Goal: Task Accomplishment & Management: Use online tool/utility

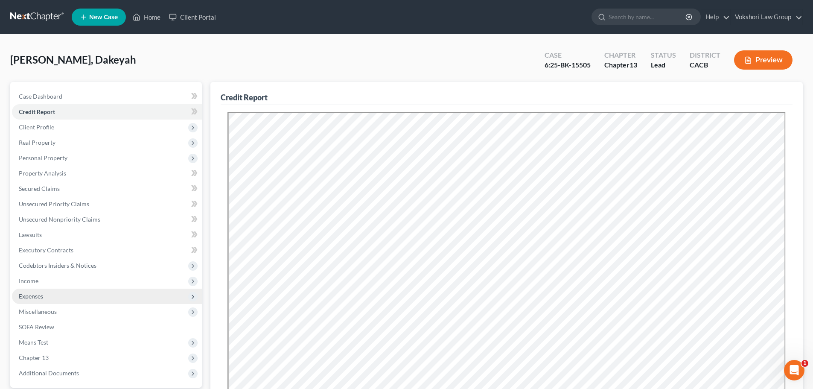
scroll to position [171, 0]
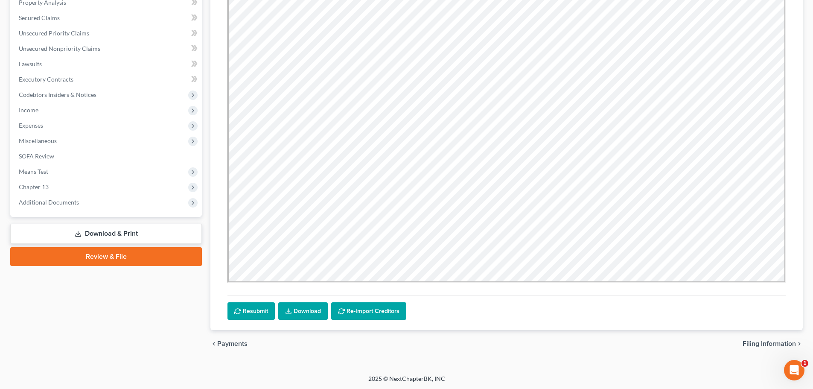
click at [119, 231] on link "Download & Print" at bounding box center [106, 233] width 192 height 20
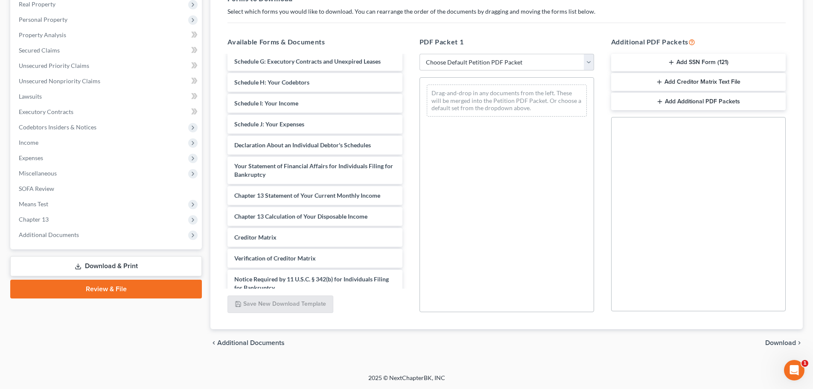
scroll to position [237, 0]
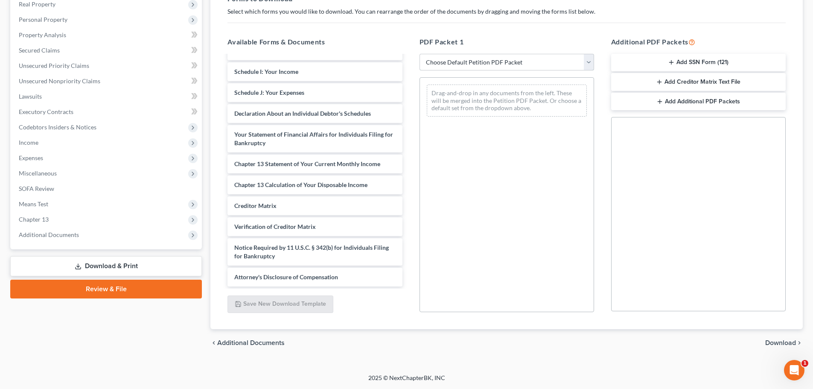
click at [589, 64] on select "Choose Default Petition PDF Packet Complete Bankruptcy Petition (all forms and …" at bounding box center [506, 62] width 174 height 17
select select "2"
click at [419, 54] on select "Choose Default Petition PDF Packet Complete Bankruptcy Petition (all forms and …" at bounding box center [506, 62] width 174 height 17
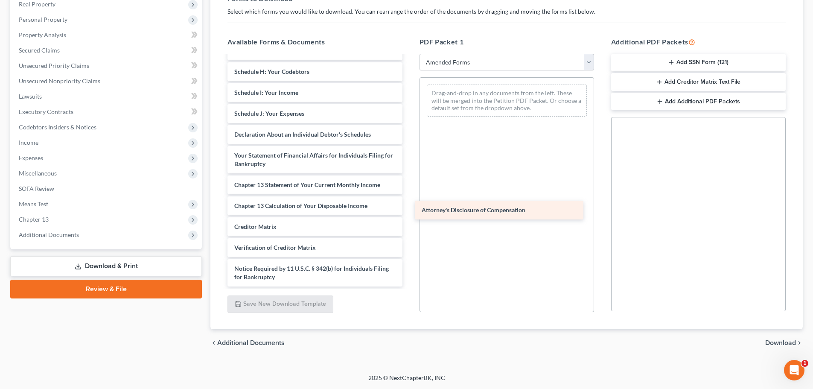
scroll to position [157, 0]
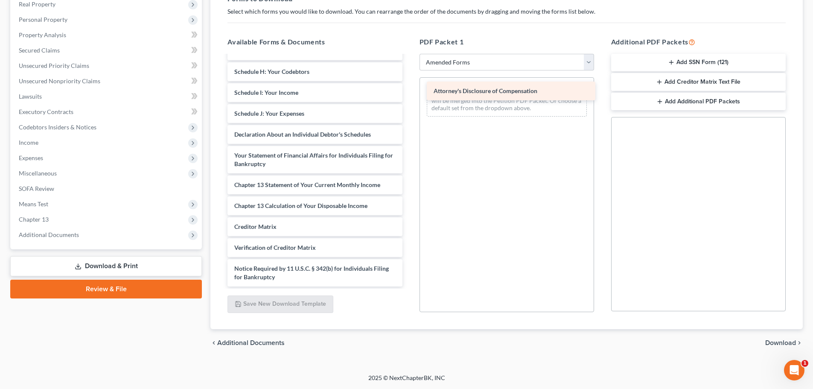
drag, startPoint x: 304, startPoint y: 279, endPoint x: 503, endPoint y: 93, distance: 272.5
click at [409, 93] on div "Attorney's Disclosure of Compensation Voluntary Petition for Individuals Filing…" at bounding box center [315, 92] width 188 height 387
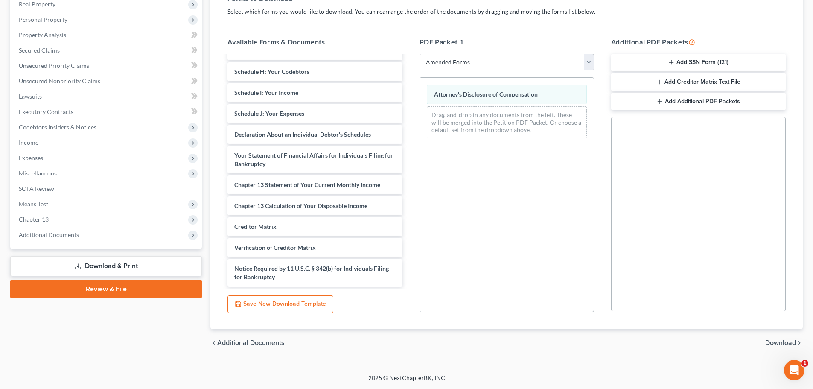
click at [786, 342] on span "Download" at bounding box center [780, 342] width 31 height 7
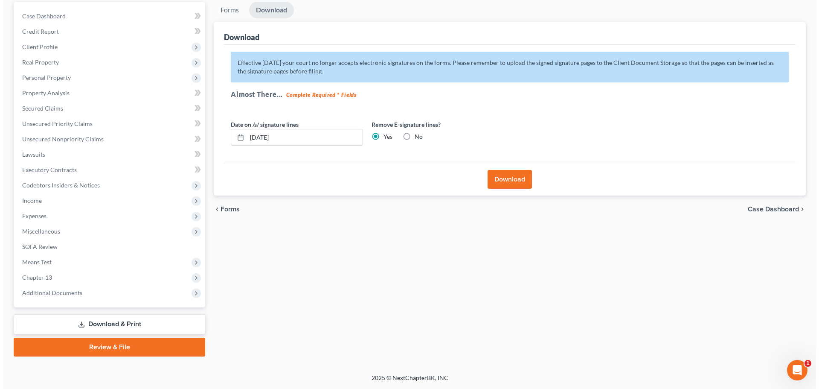
scroll to position [80, 0]
click at [504, 179] on button "Download" at bounding box center [506, 179] width 44 height 19
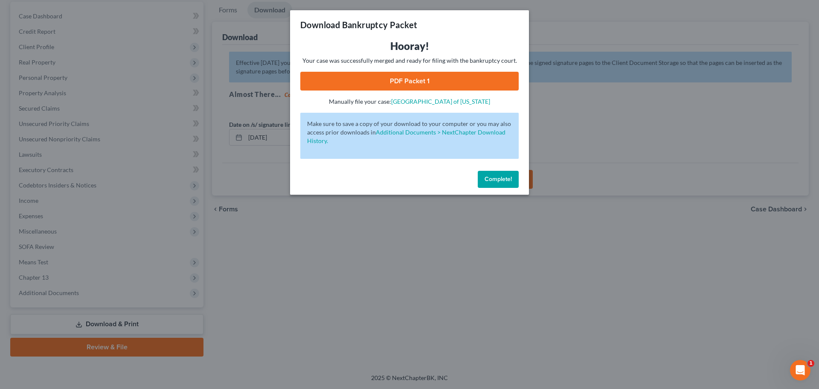
click at [417, 79] on link "PDF Packet 1" at bounding box center [409, 81] width 218 height 19
